Goal: Task Accomplishment & Management: Manage account settings

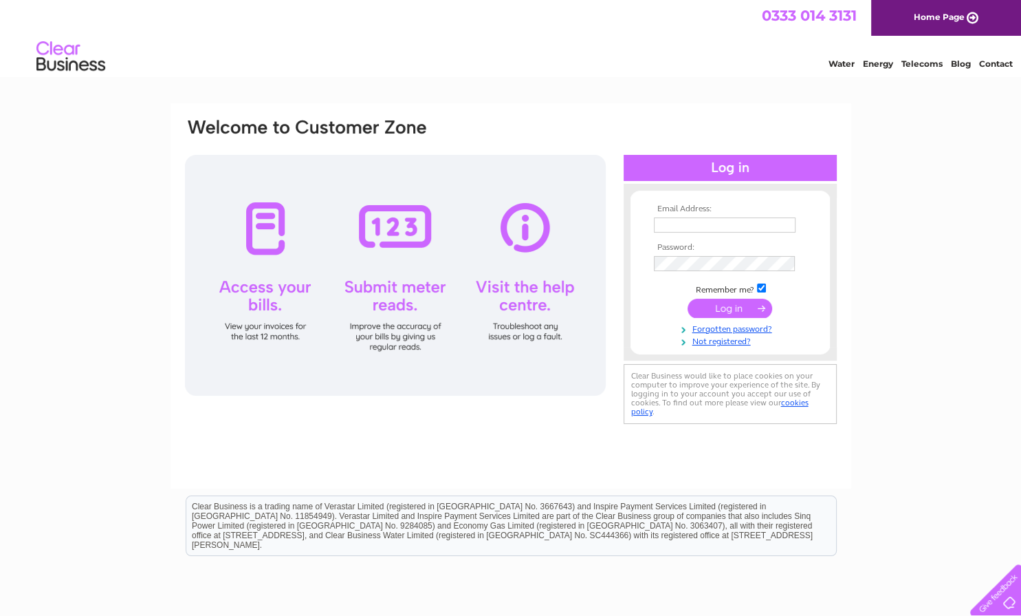
type input "[EMAIL_ADDRESS][DOMAIN_NAME]"
click at [732, 308] on input "submit" at bounding box center [730, 308] width 85 height 19
